Goal: Information Seeking & Learning: Learn about a topic

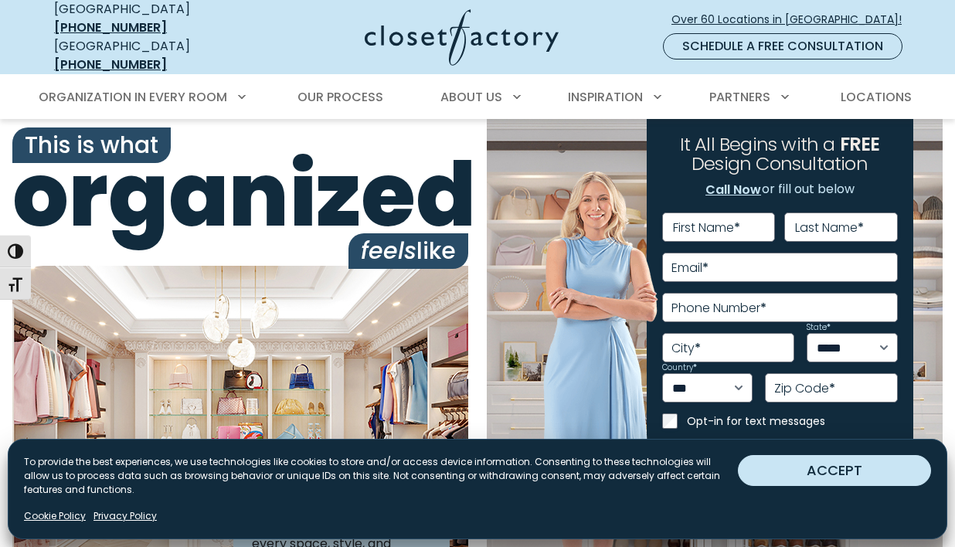
click at [774, 469] on button "ACCEPT" at bounding box center [834, 470] width 193 height 31
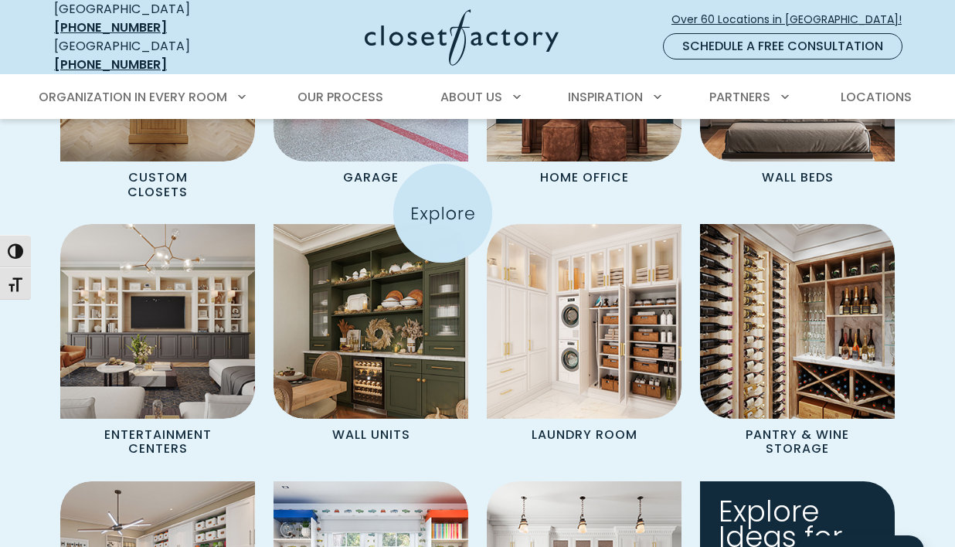
scroll to position [1374, 0]
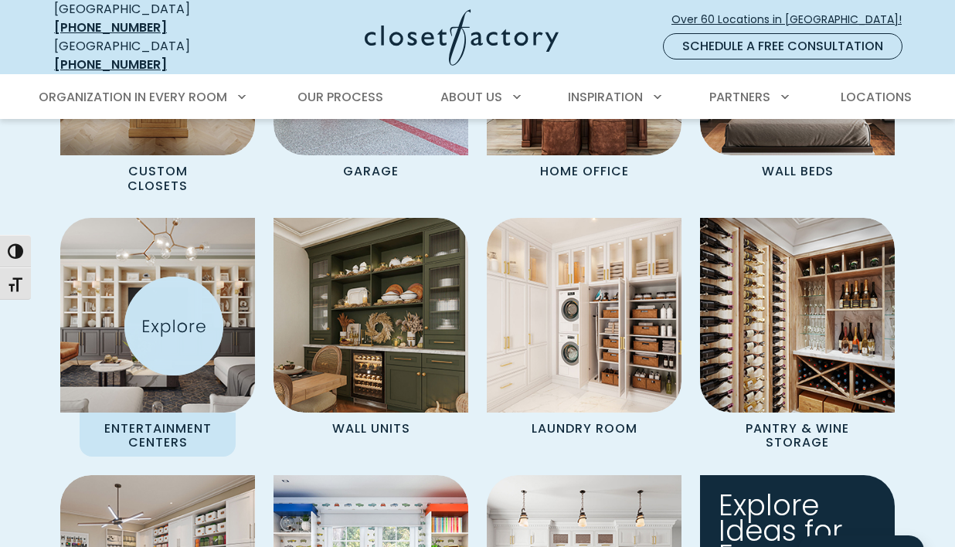
click at [174, 326] on img "Spaces Grid" at bounding box center [157, 315] width 214 height 214
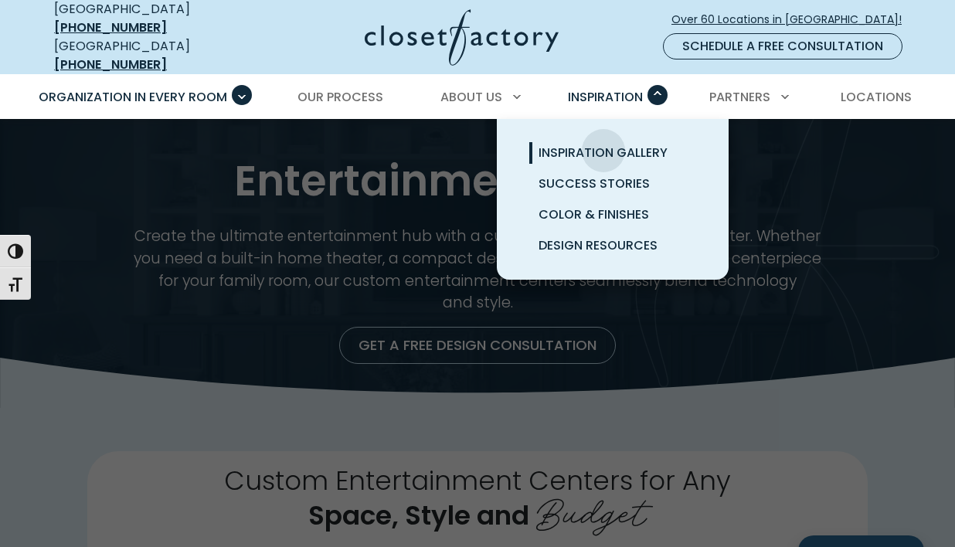
click at [603, 144] on span "Inspiration Gallery" at bounding box center [602, 153] width 129 height 18
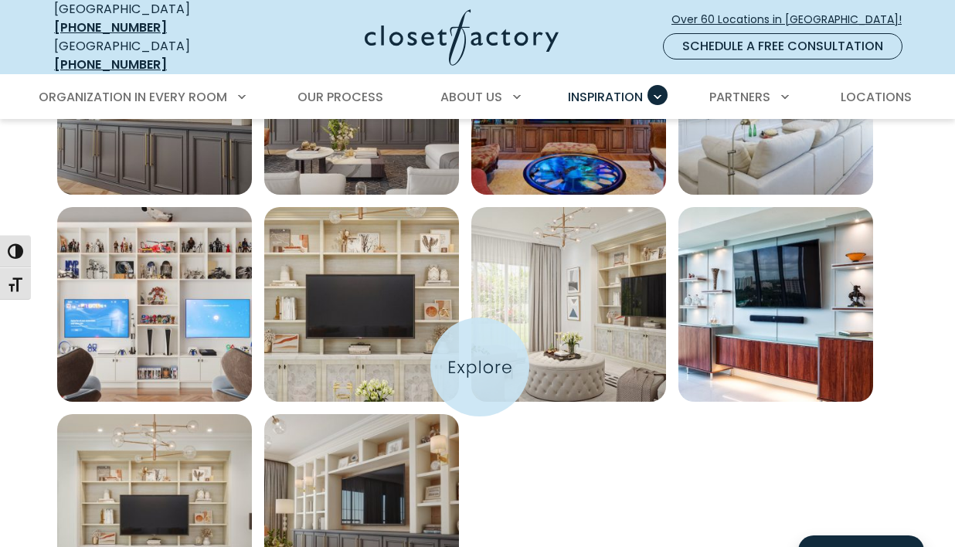
scroll to position [887, 0]
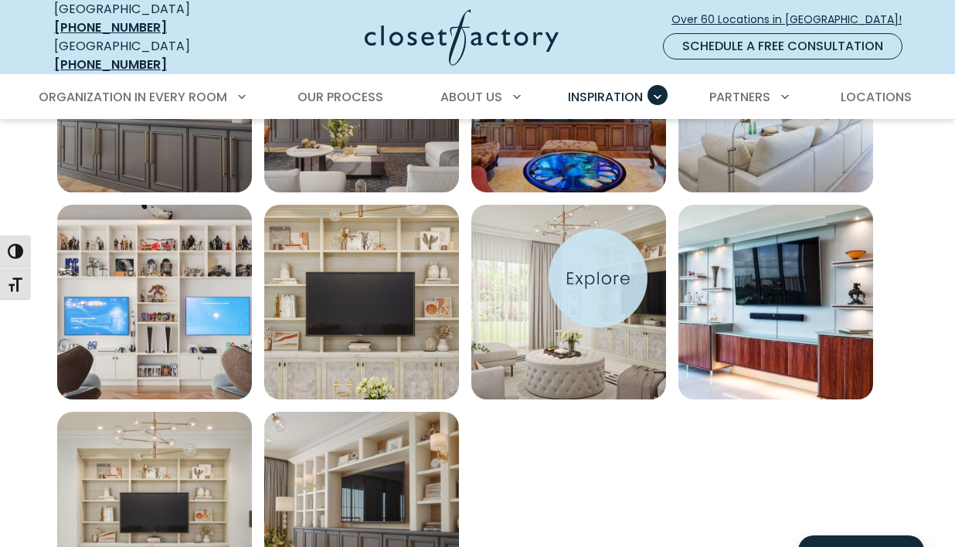
click at [598, 278] on img "Open inspiration gallery to preview enlarged image" at bounding box center [568, 302] width 195 height 195
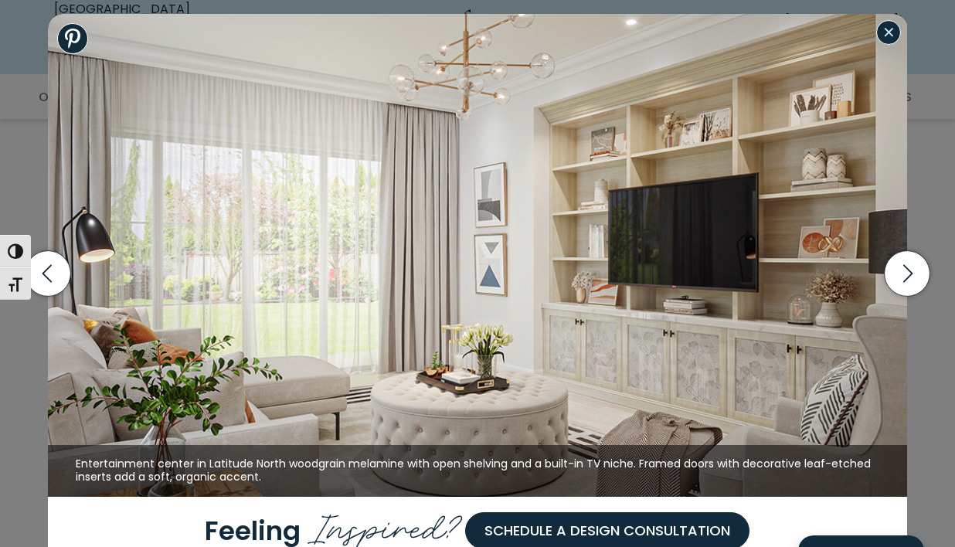
click at [890, 35] on button "Close modal" at bounding box center [888, 32] width 25 height 25
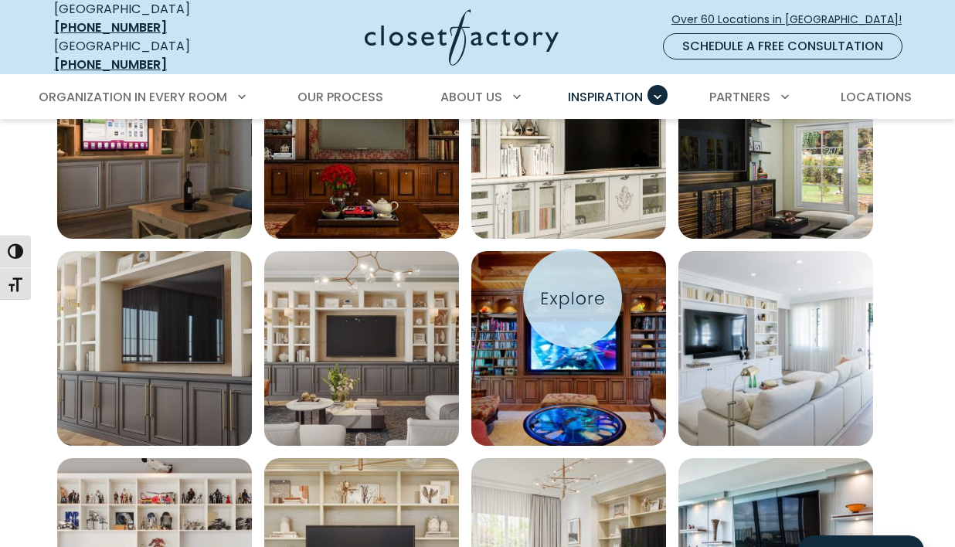
scroll to position [640, 0]
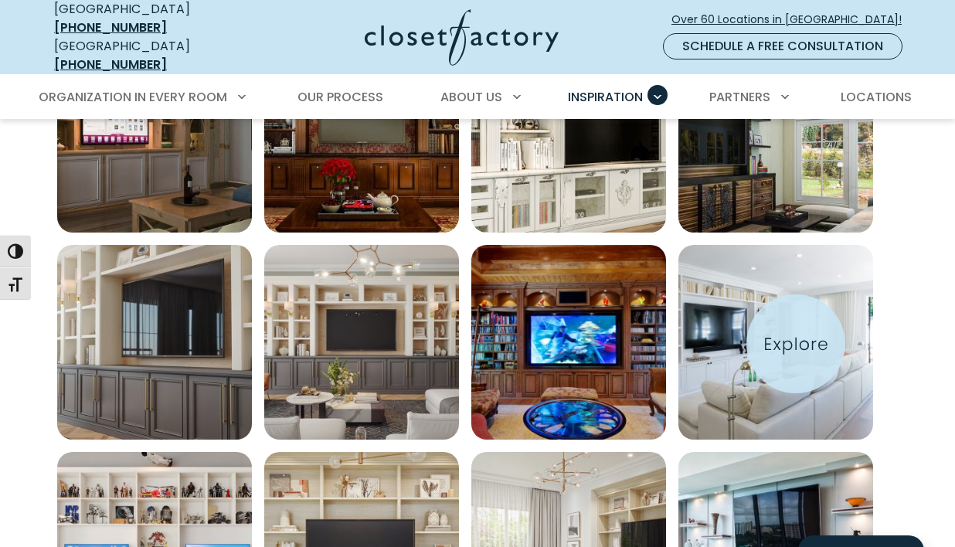
click at [796, 344] on img "Open inspiration gallery to preview enlarged image" at bounding box center [775, 342] width 195 height 195
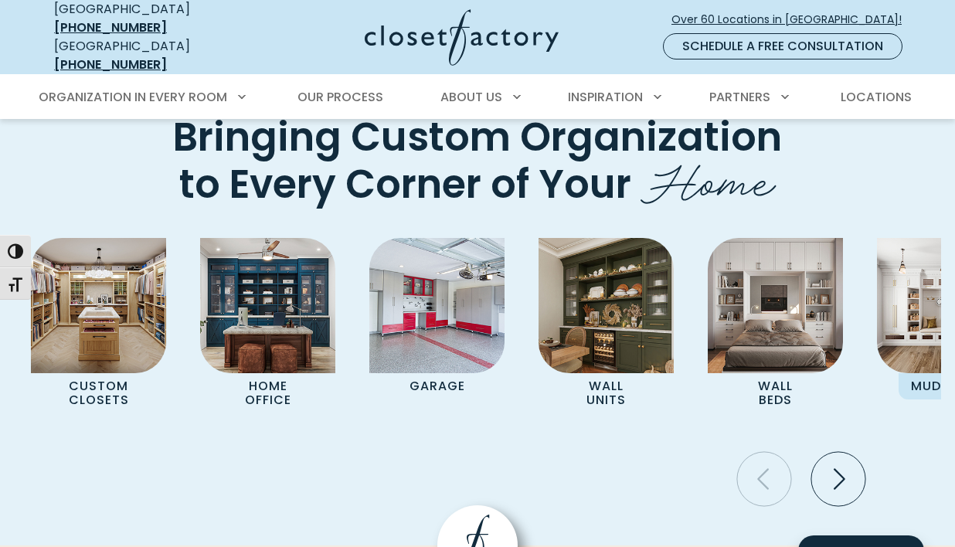
scroll to position [3718, 0]
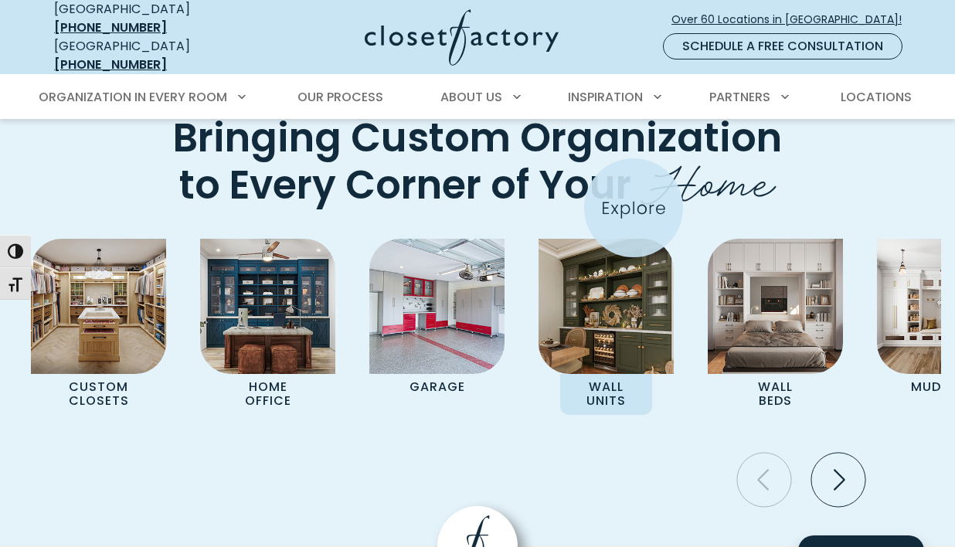
click at [633, 239] on img "Pages Gallery" at bounding box center [605, 306] width 135 height 135
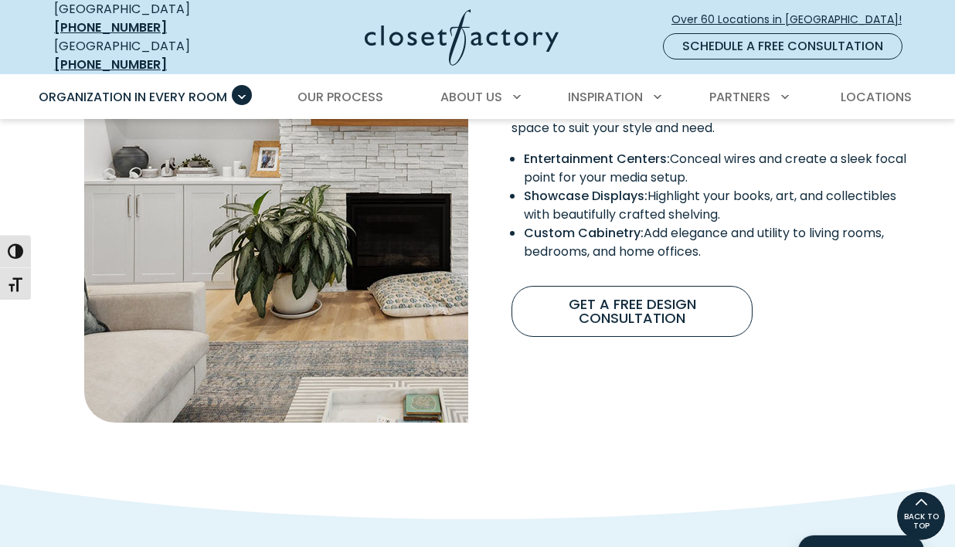
scroll to position [1175, 0]
